Goal: Task Accomplishment & Management: Use online tool/utility

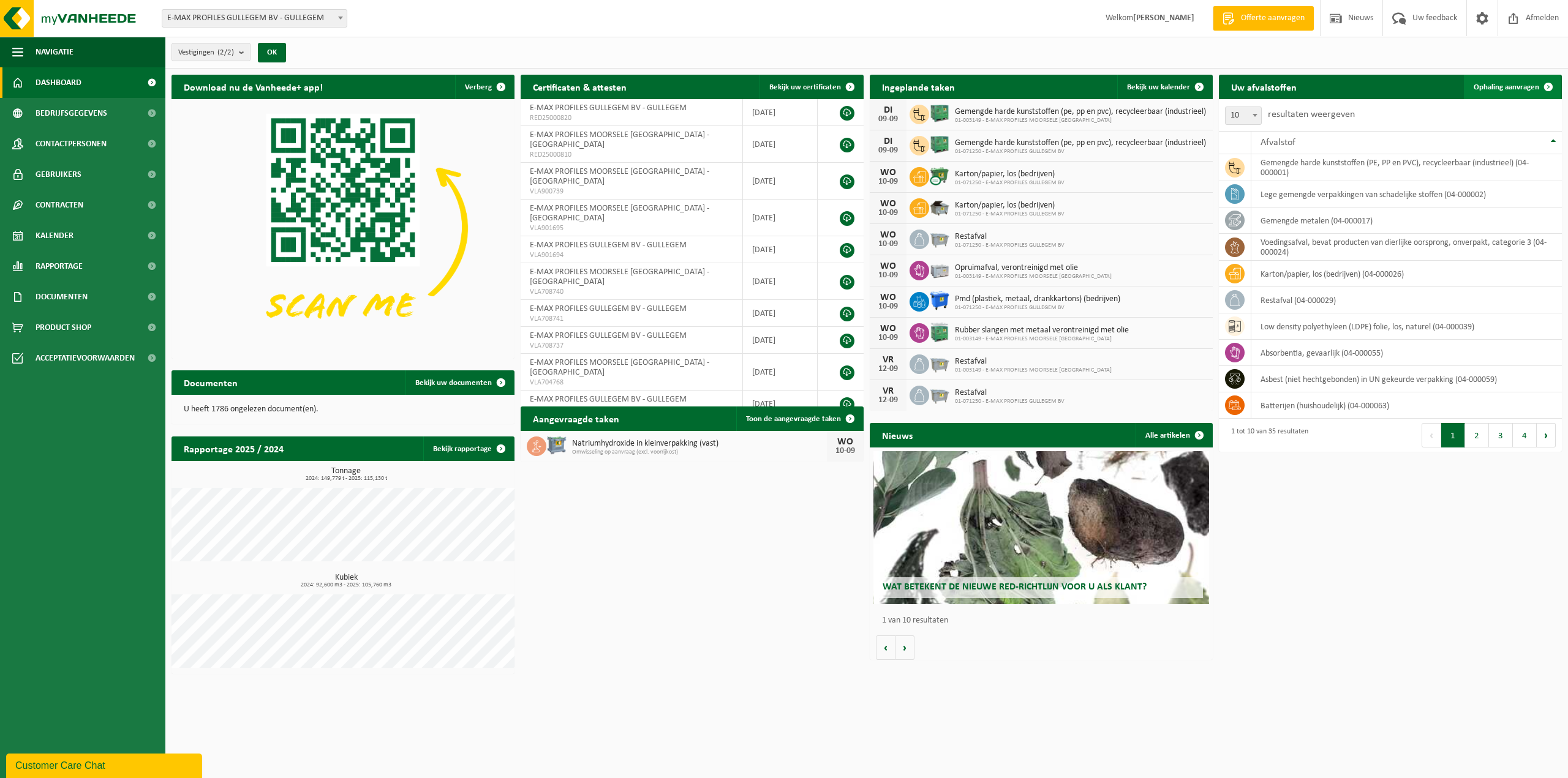
drag, startPoint x: 0, startPoint y: 0, endPoint x: 1517, endPoint y: 84, distance: 1519.3
click at [1517, 84] on span "Ophaling aanvragen" at bounding box center [1506, 87] width 65 height 8
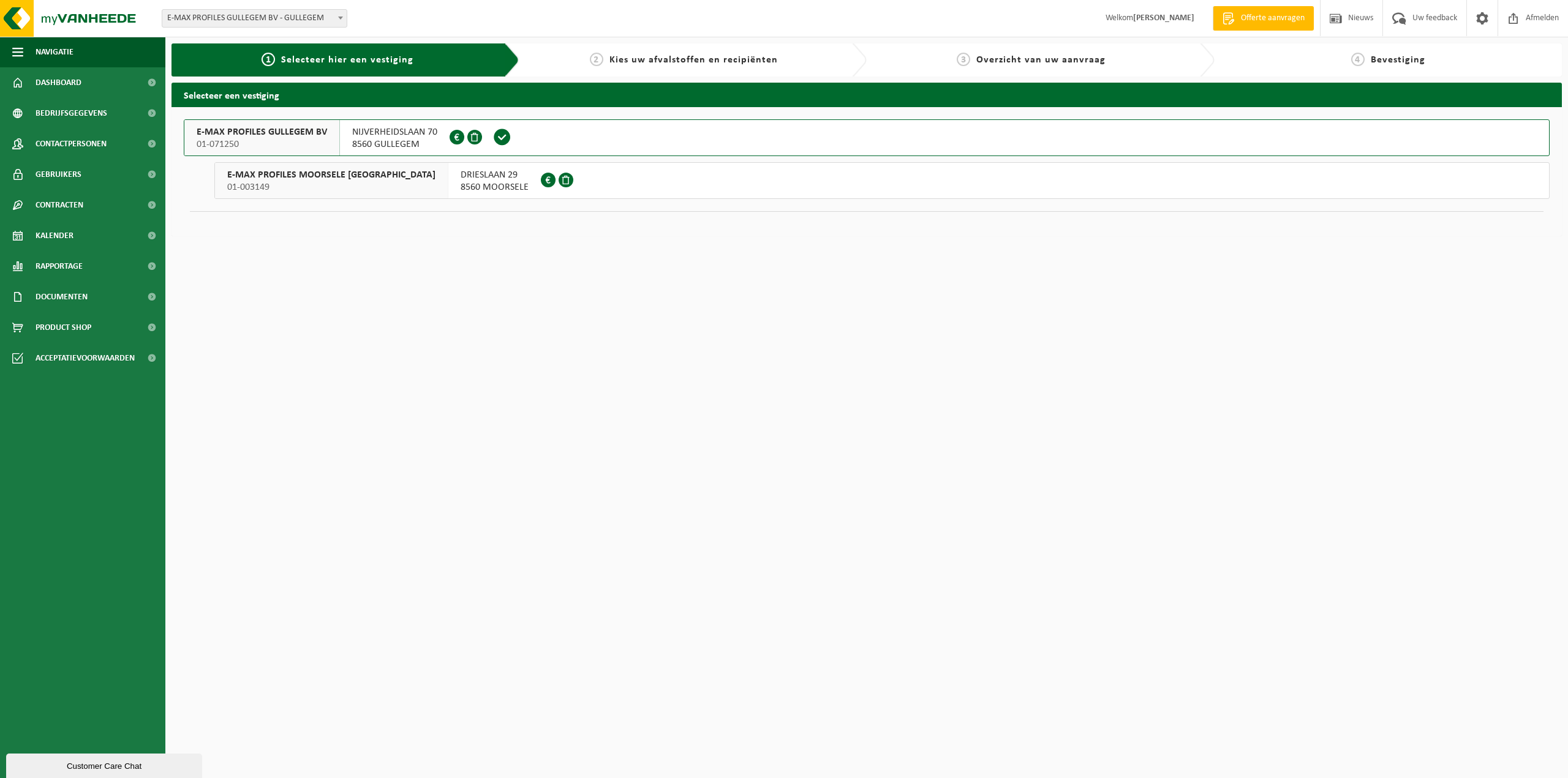
click at [291, 136] on span "E-MAX PROFILES GULLEGEM BV" at bounding box center [262, 132] width 131 height 12
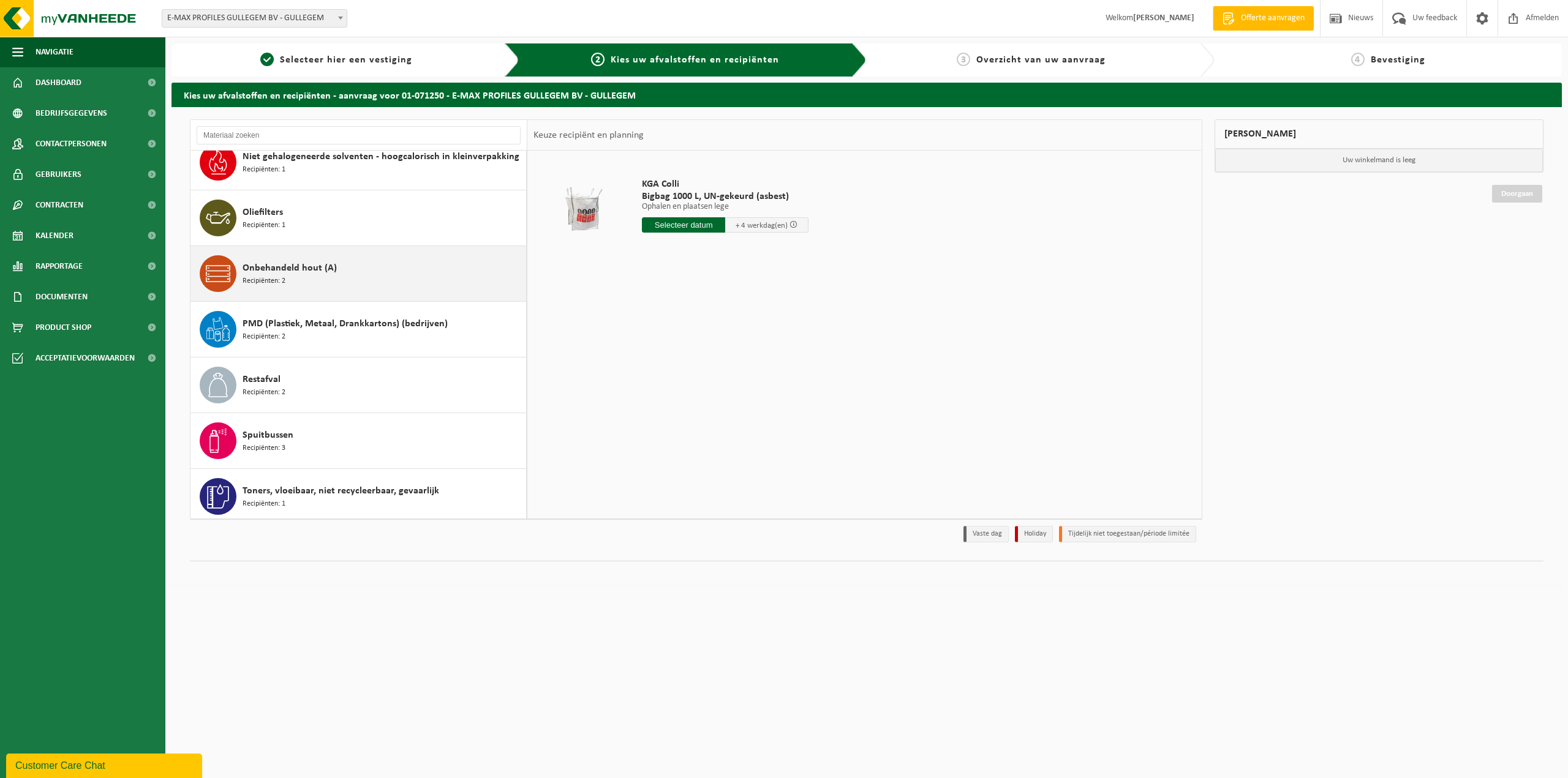
click at [282, 268] on span "Onbehandeld hout (A)" at bounding box center [290, 268] width 95 height 15
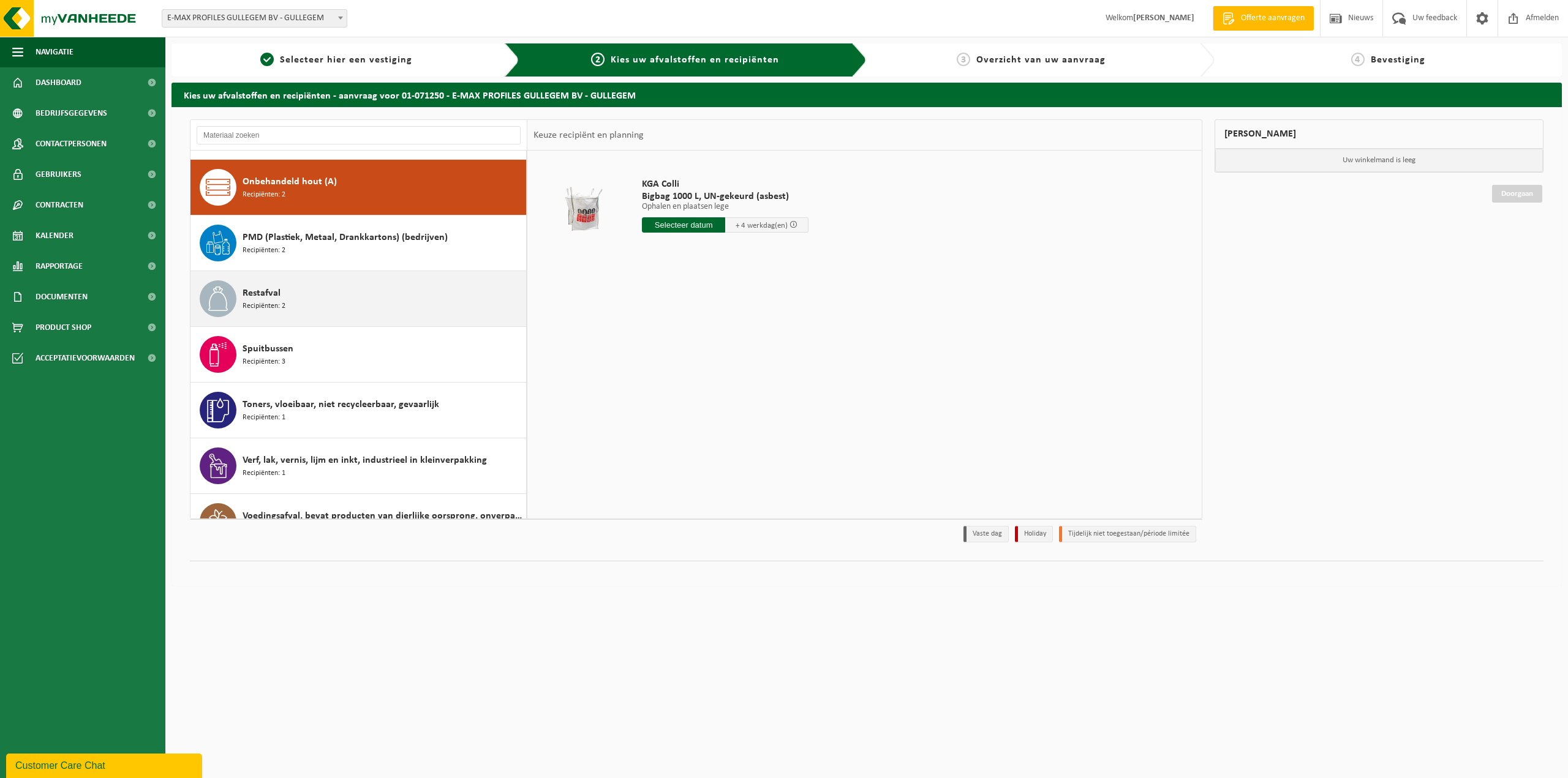
scroll to position [891, 0]
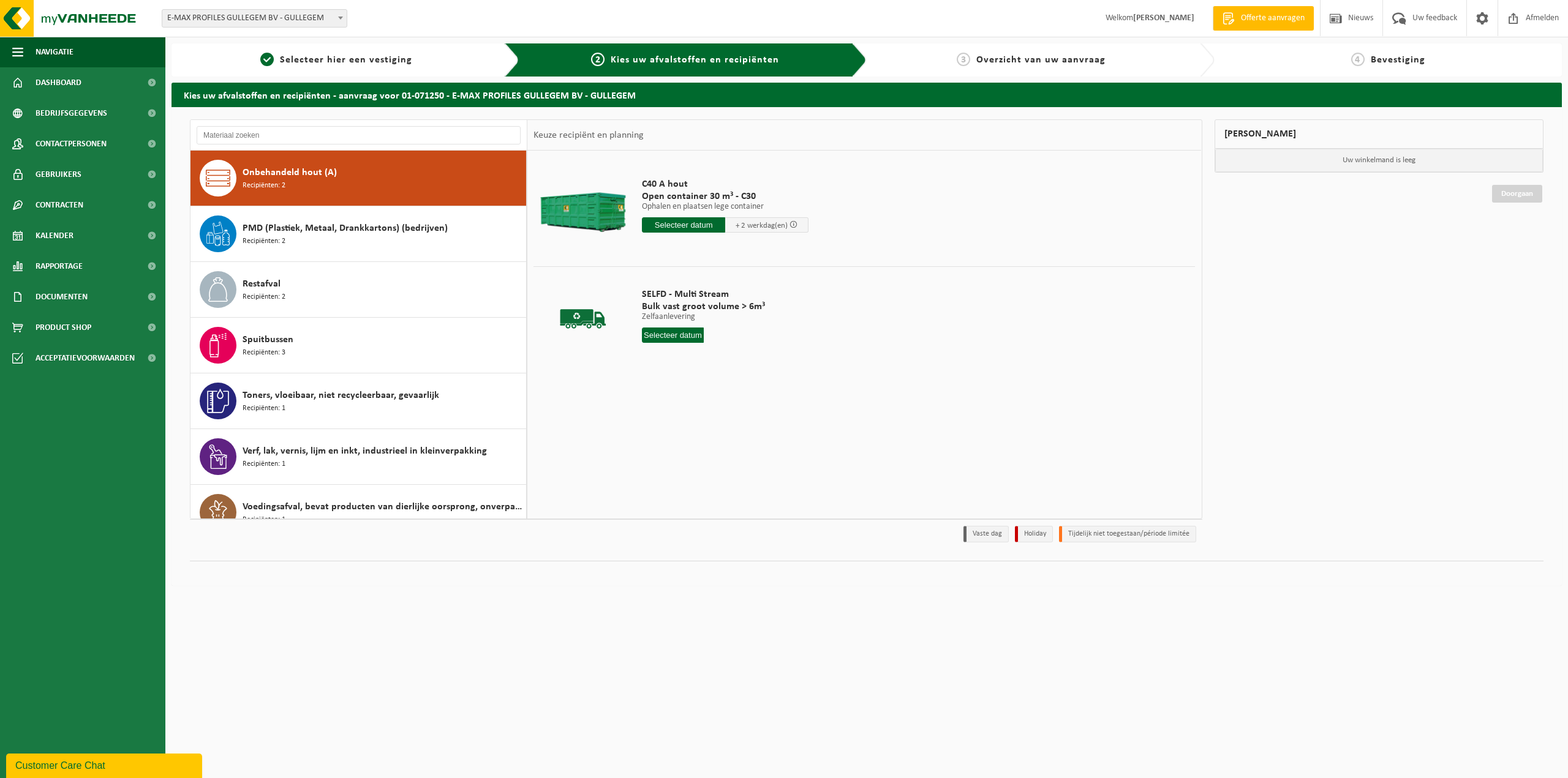
click at [663, 224] on input "text" at bounding box center [684, 225] width 83 height 16
click at [698, 310] on div "10" at bounding box center [696, 314] width 21 height 20
type input "Van 2025-09-10"
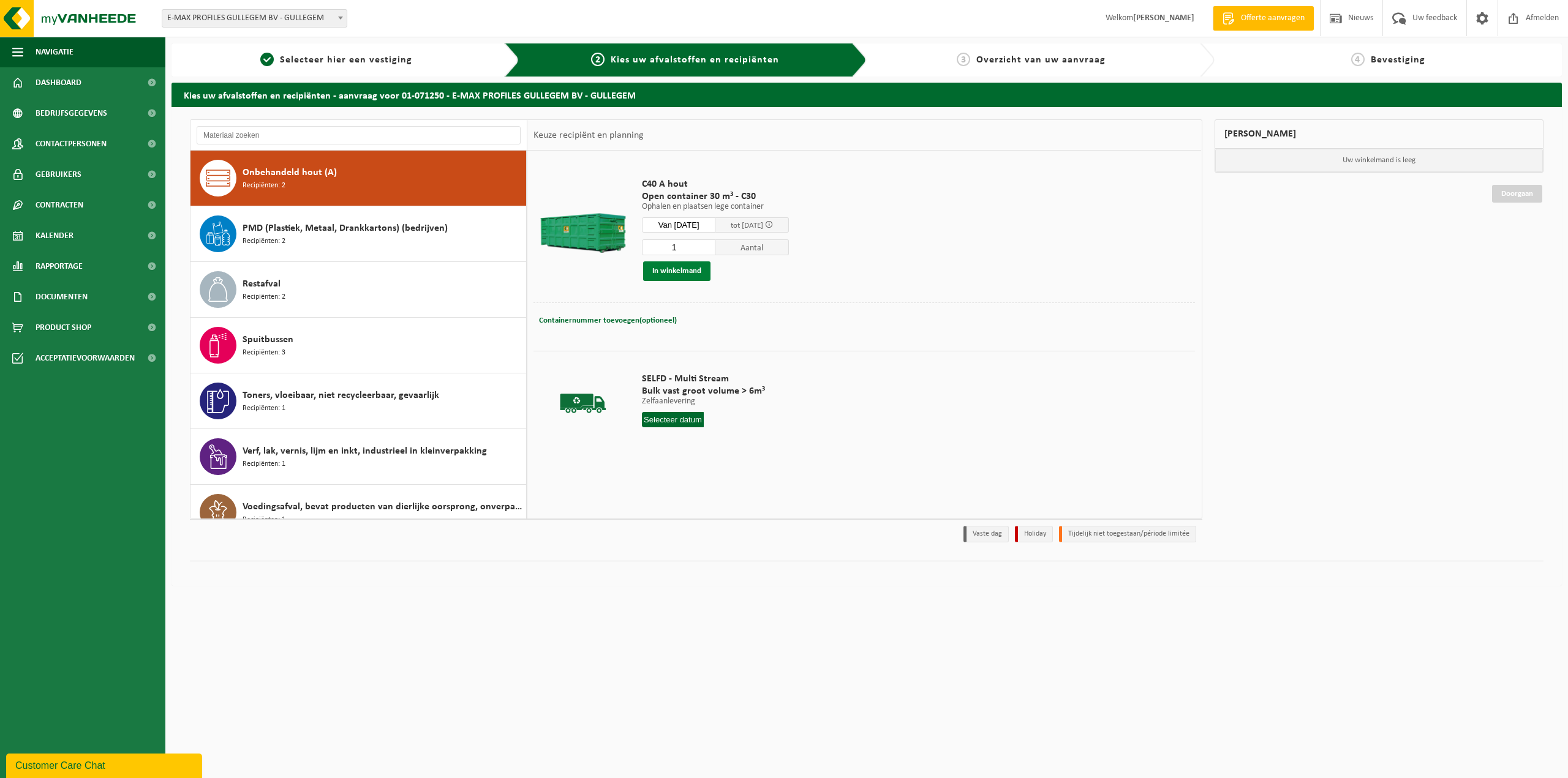
click at [694, 269] on button "In winkelmand" at bounding box center [677, 271] width 67 height 20
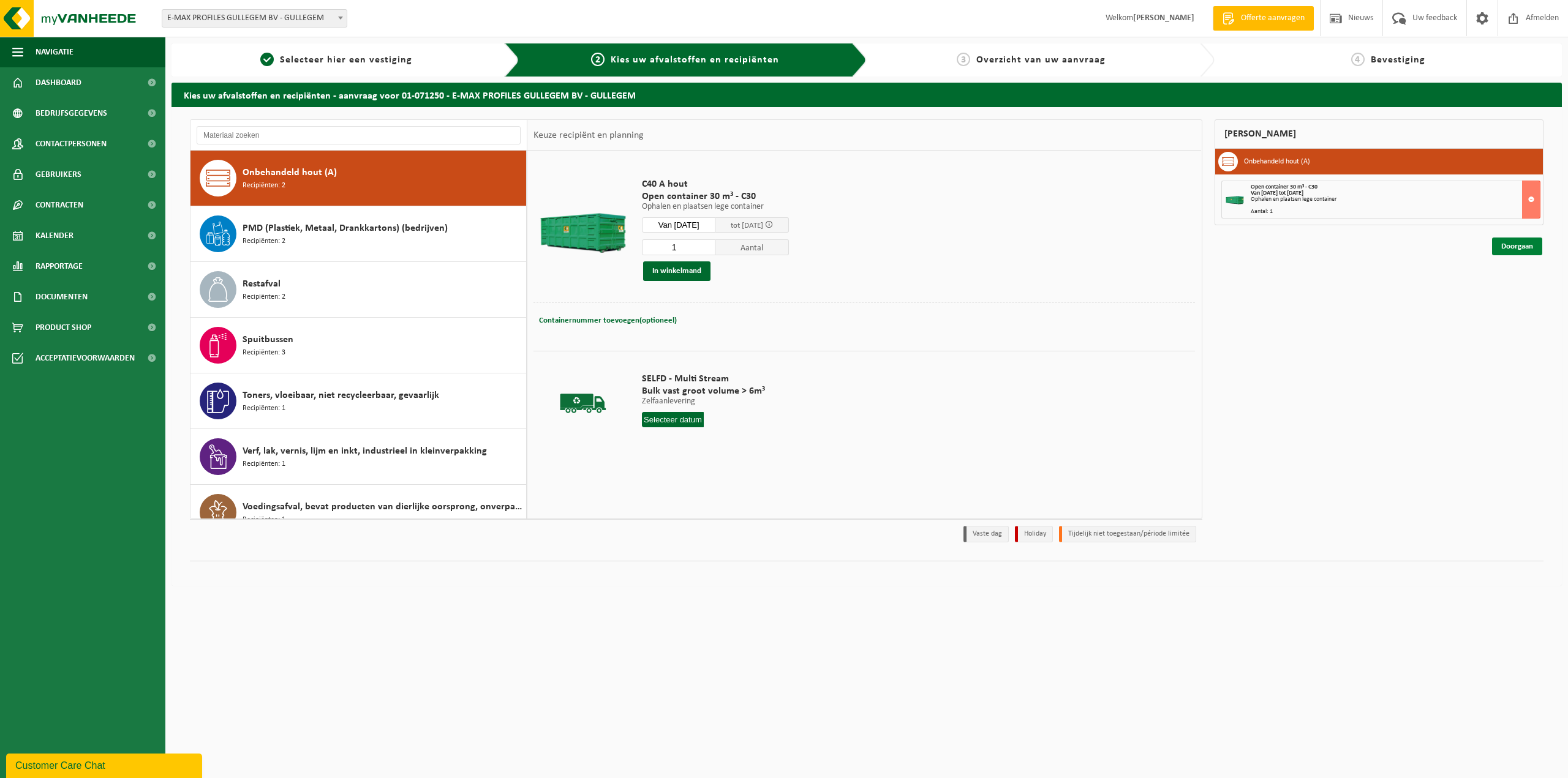
click at [1519, 243] on link "Doorgaan" at bounding box center [1517, 246] width 50 height 18
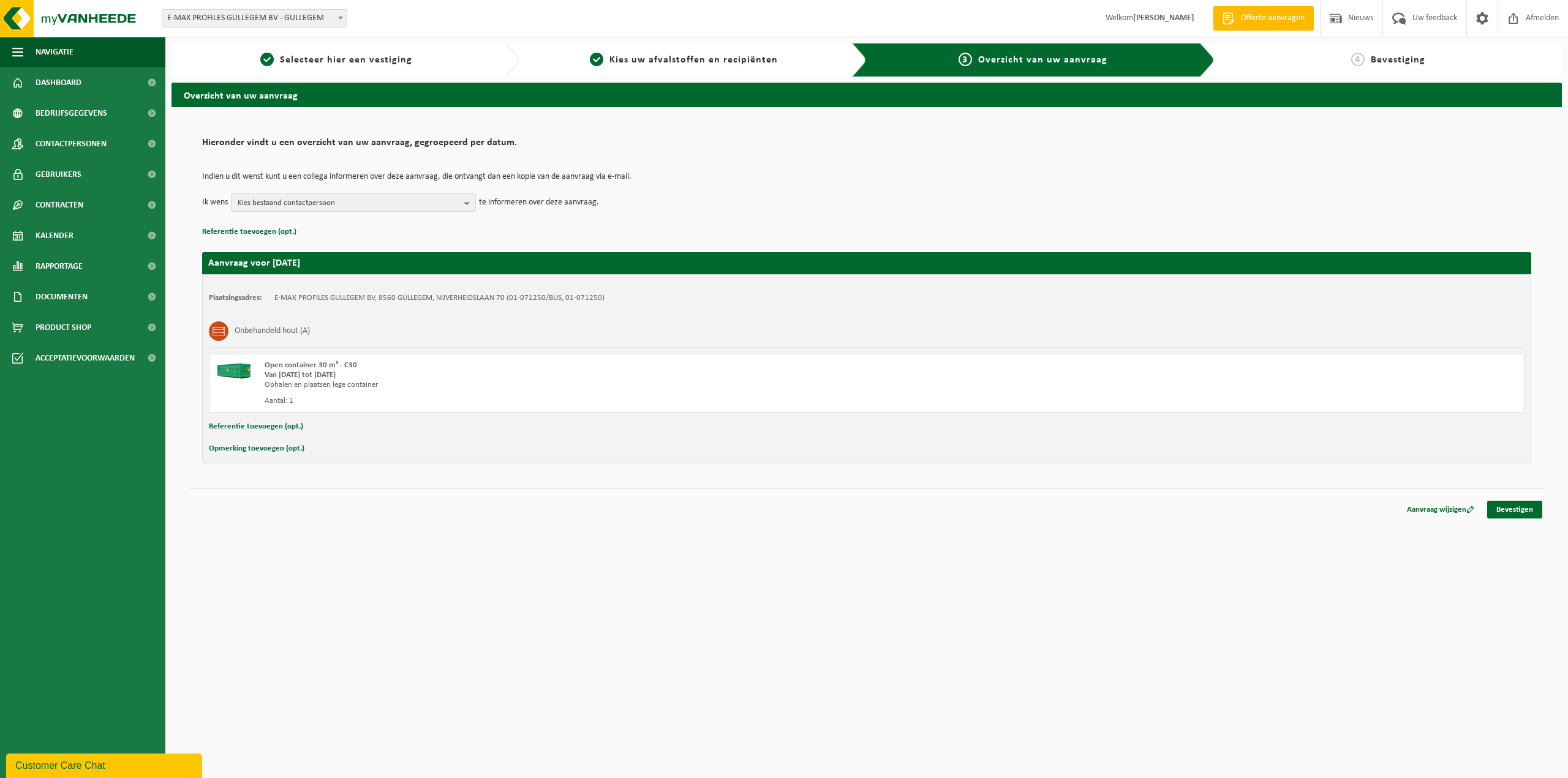
click at [258, 425] on button "Referentie toevoegen (opt.)" at bounding box center [256, 427] width 95 height 16
click at [306, 437] on input "text" at bounding box center [890, 428] width 1244 height 19
type input "C30-168"
click at [258, 453] on button "Opmerking toevoegen (opt.)" at bounding box center [257, 452] width 96 height 16
click at [314, 459] on input "text" at bounding box center [890, 453] width 1244 height 19
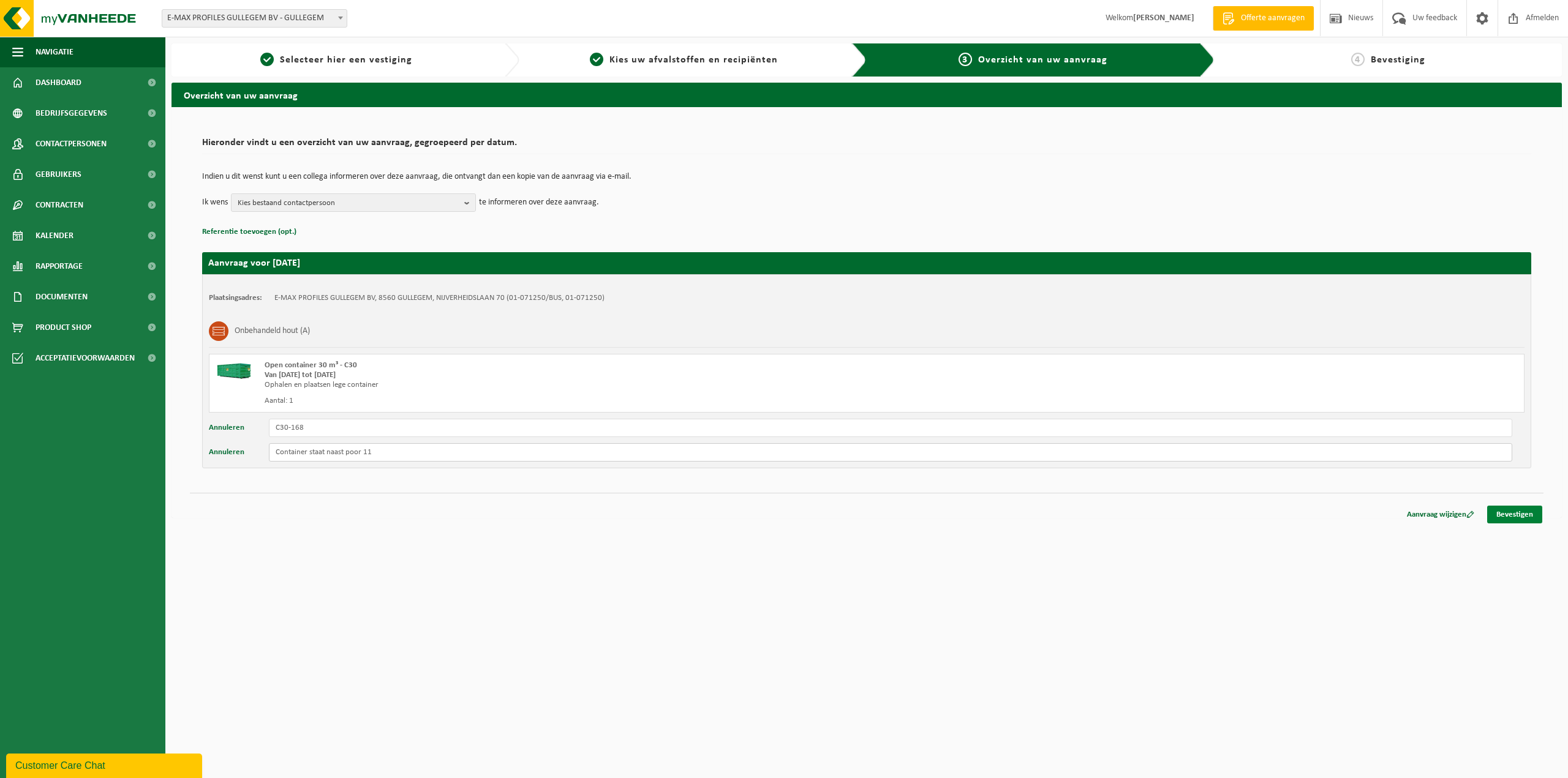
type input "Container staat naast poor 11"
click at [1498, 519] on link "Bevestigen" at bounding box center [1514, 514] width 55 height 18
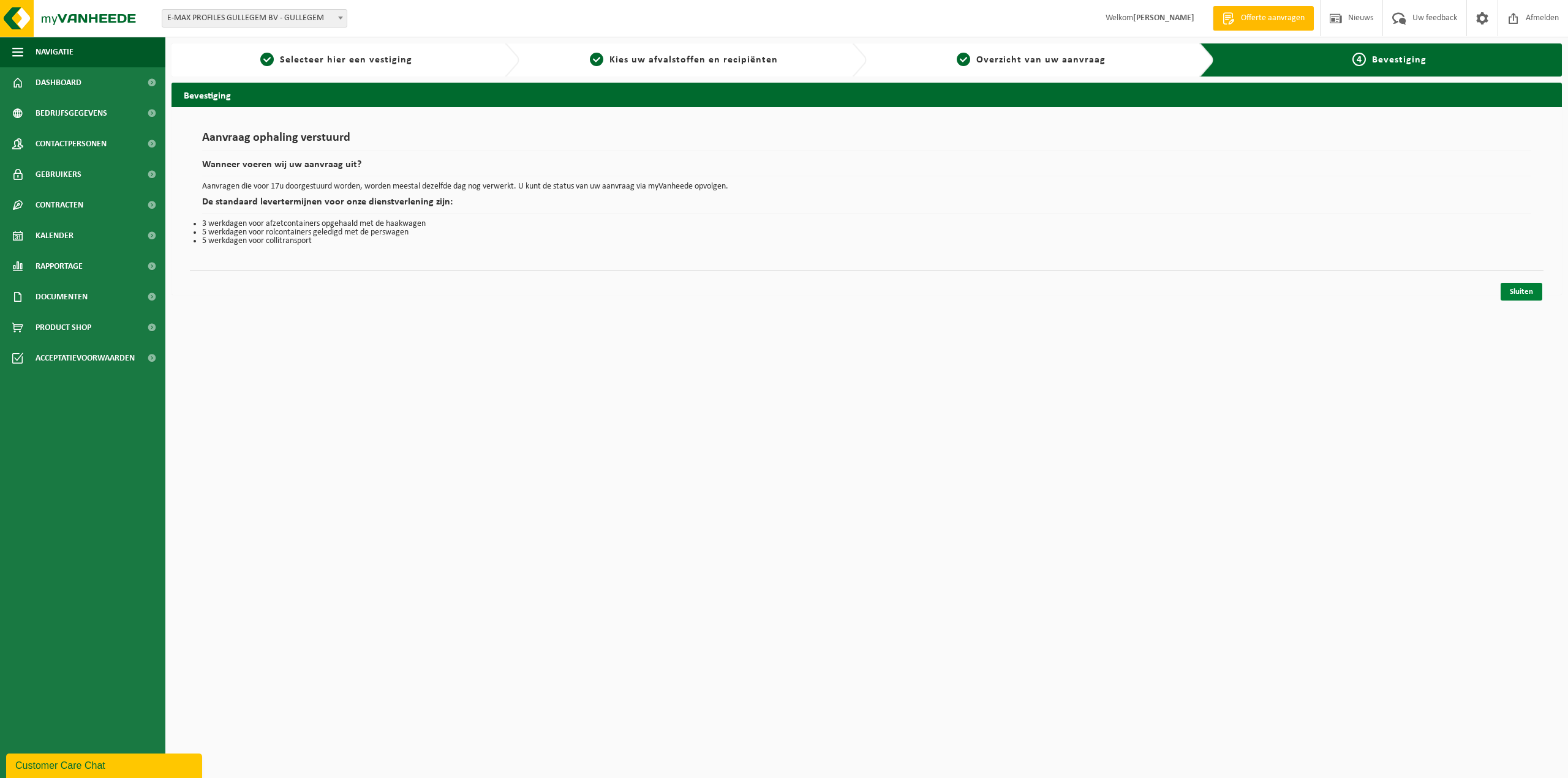
click at [1524, 288] on link "Sluiten" at bounding box center [1521, 292] width 42 height 18
